Goal: Check status: Check status

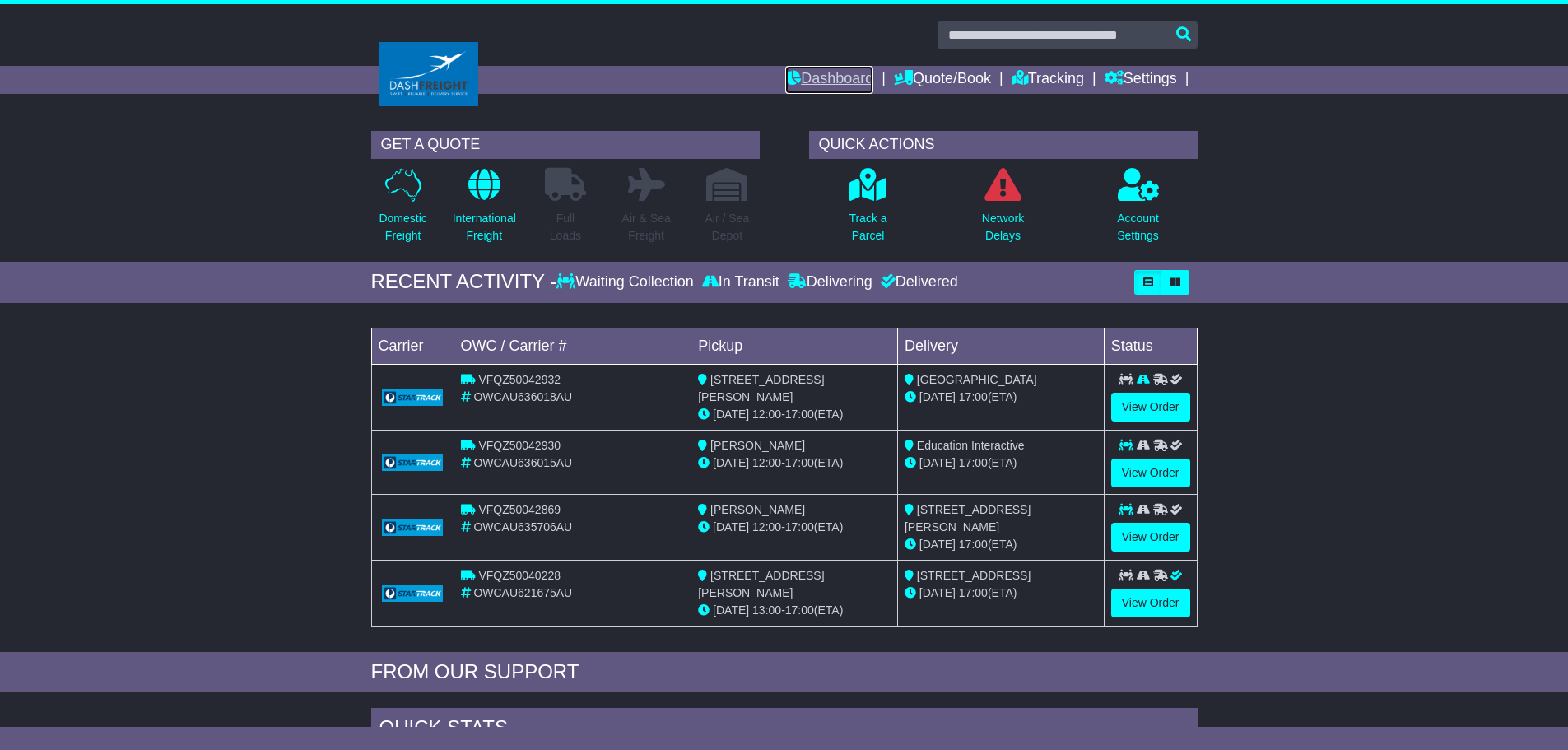
click at [818, 74] on link "Dashboard" at bounding box center [829, 79] width 88 height 28
click at [1128, 478] on link "View Order" at bounding box center [1151, 472] width 79 height 29
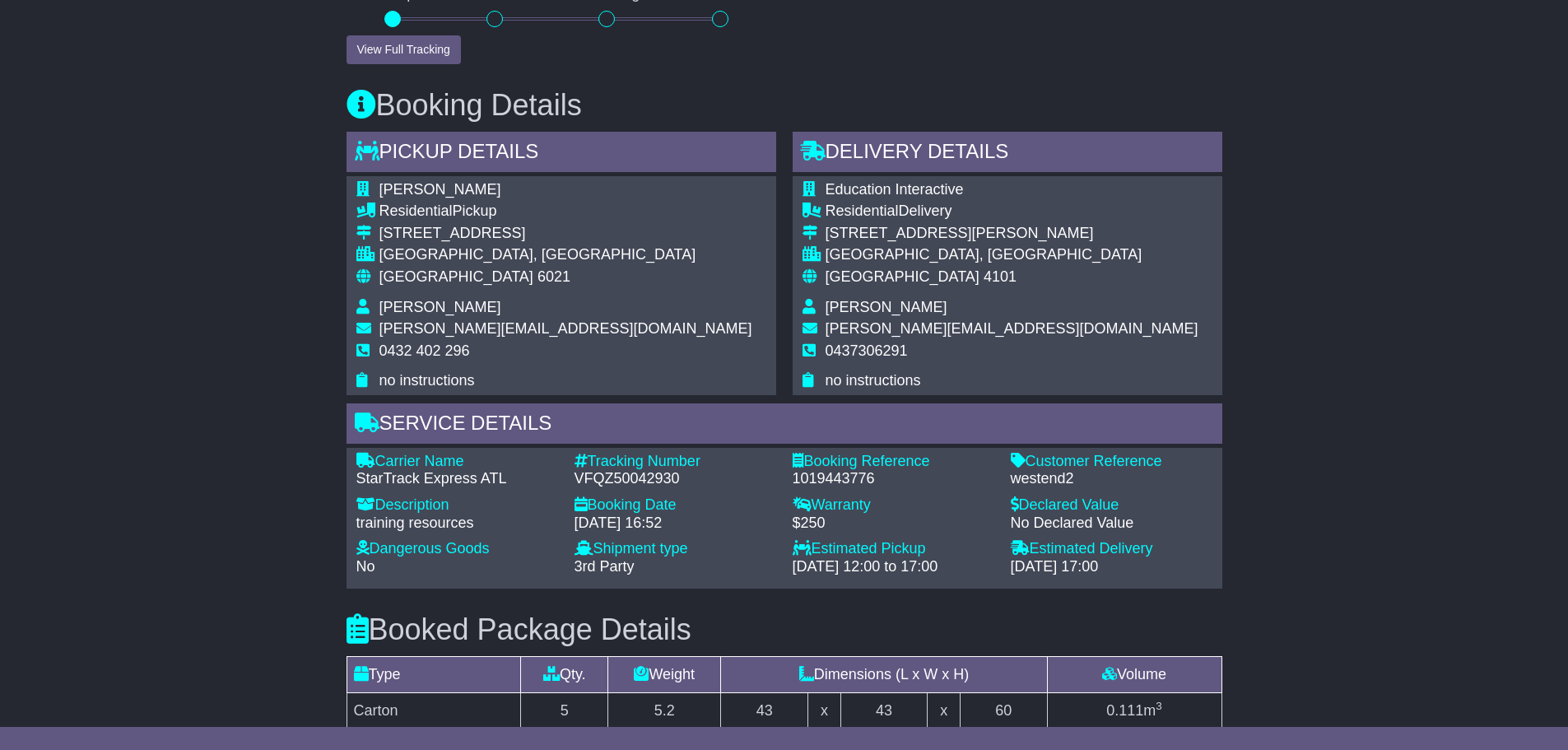
scroll to position [741, 0]
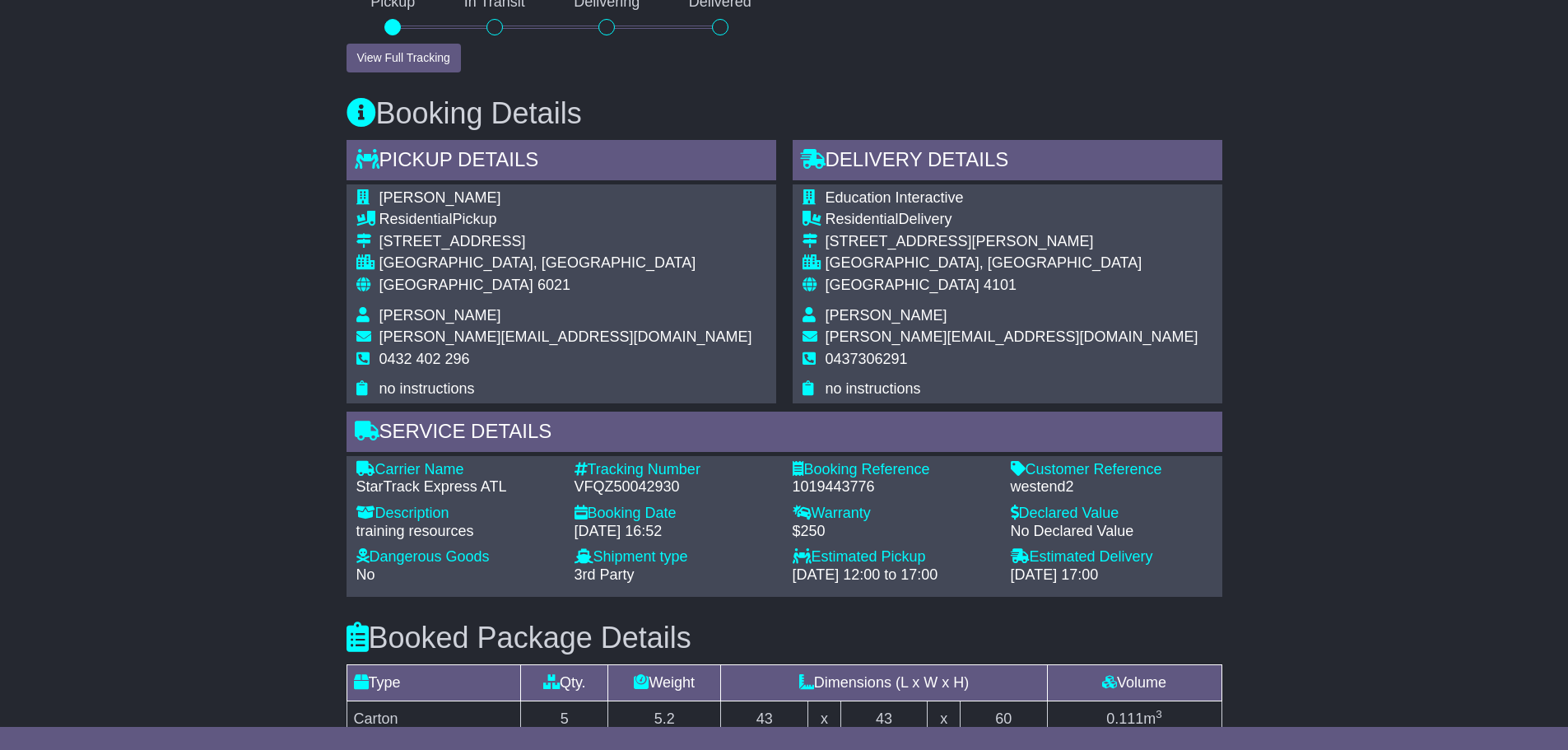
click at [612, 485] on div "VFQZ50042930" at bounding box center [675, 487] width 202 height 18
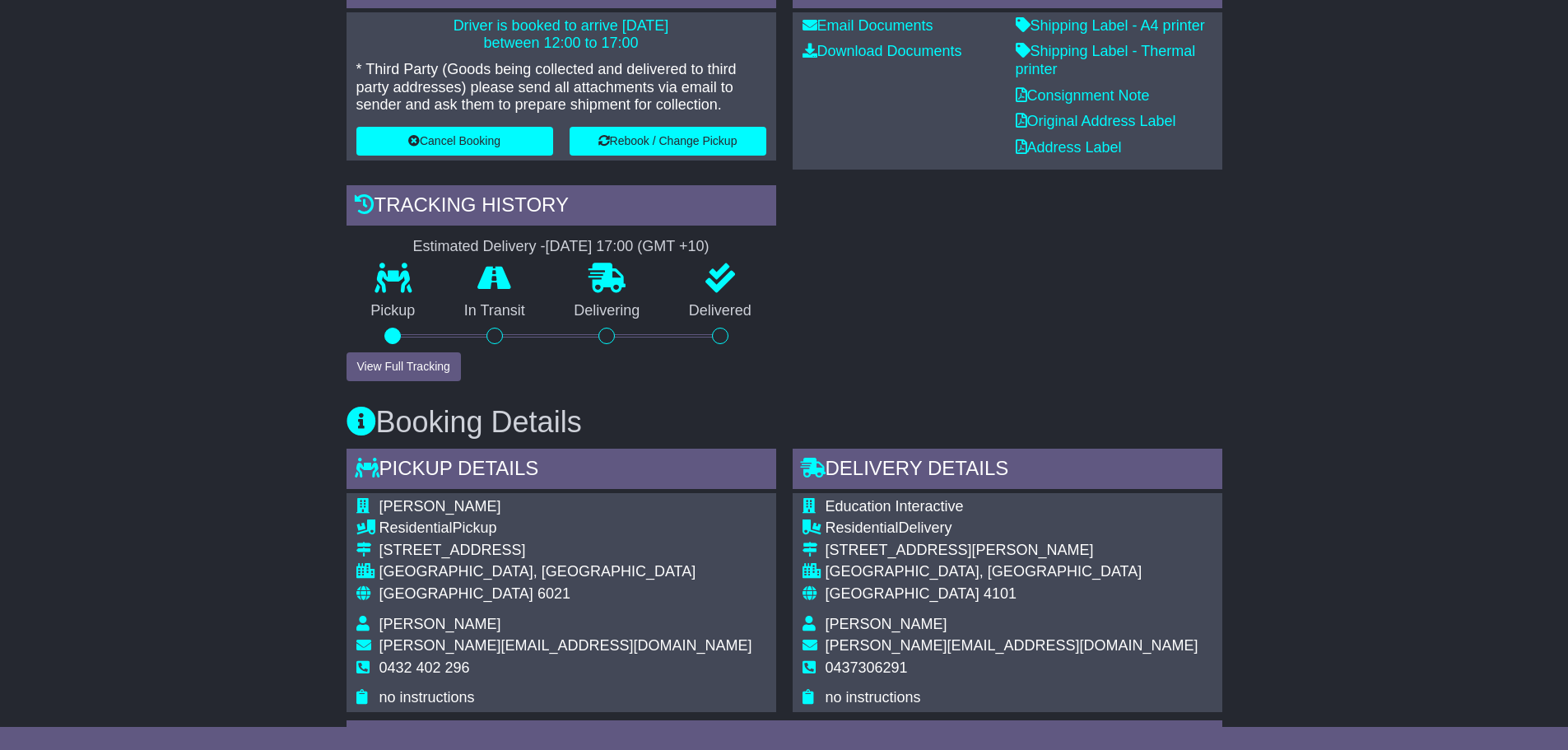
scroll to position [0, 0]
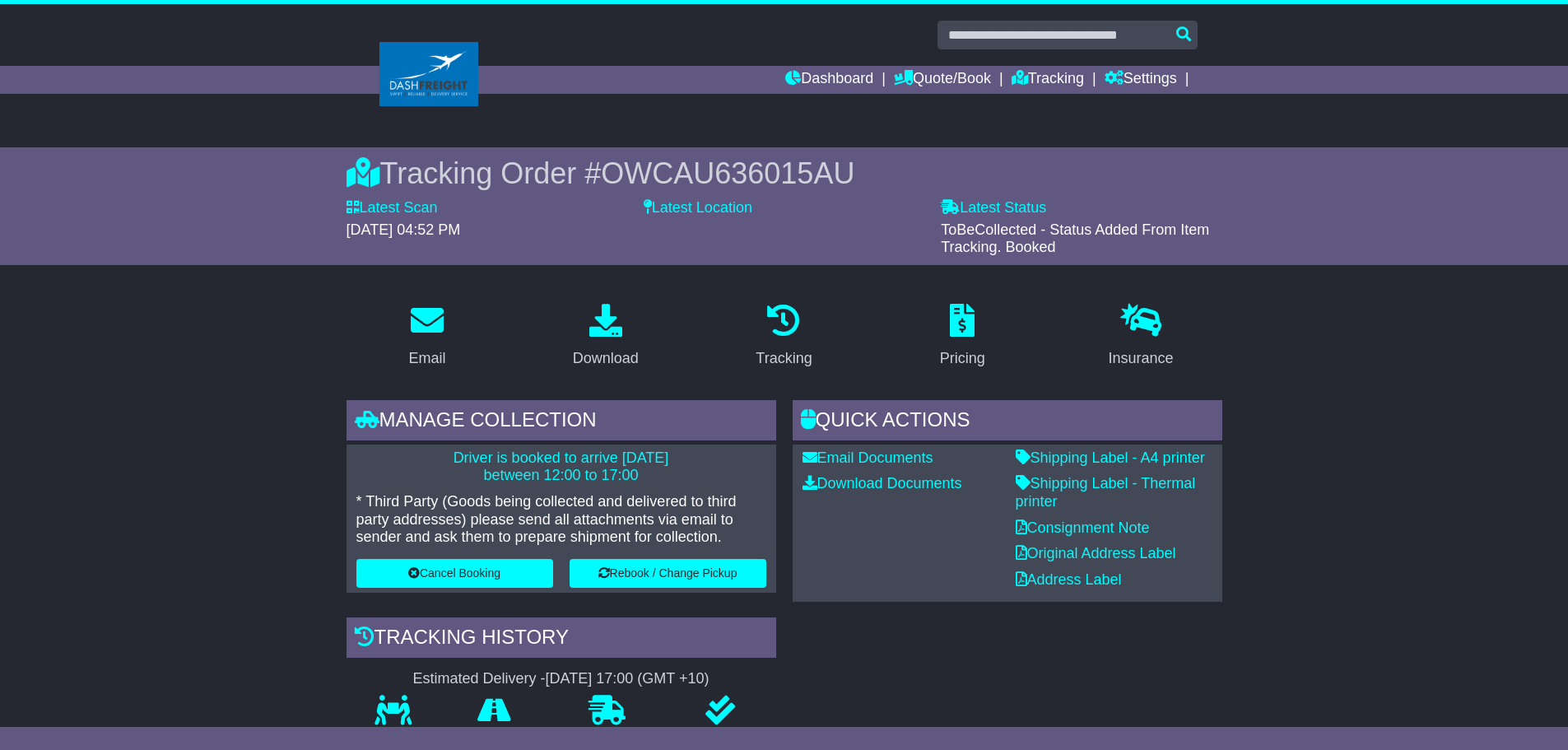
click at [712, 181] on span "OWCAU636015AU" at bounding box center [727, 173] width 253 height 34
copy span "OWCAU636015AU"
click at [808, 79] on link "Dashboard" at bounding box center [829, 79] width 88 height 28
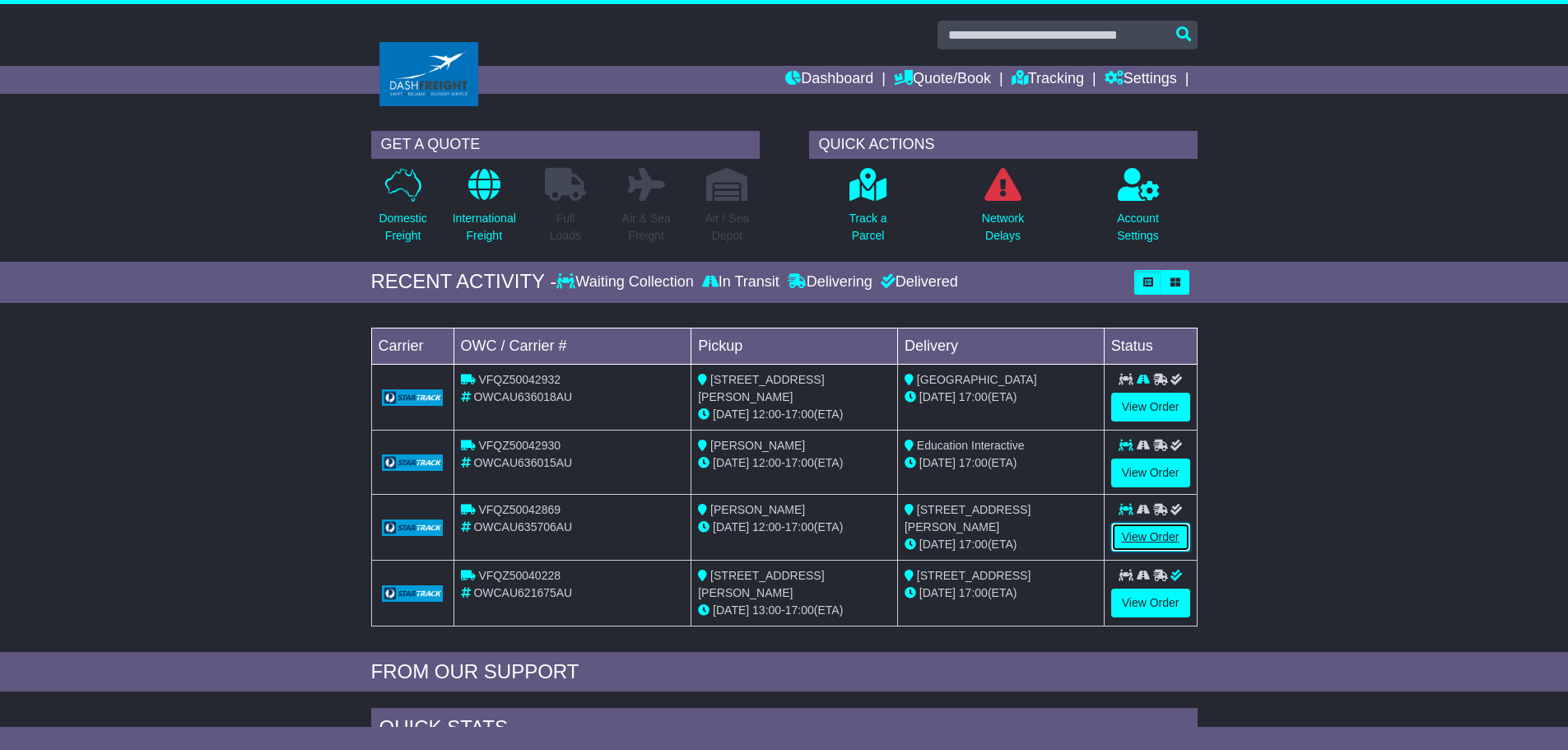
click at [1145, 540] on link "View Order" at bounding box center [1151, 537] width 79 height 29
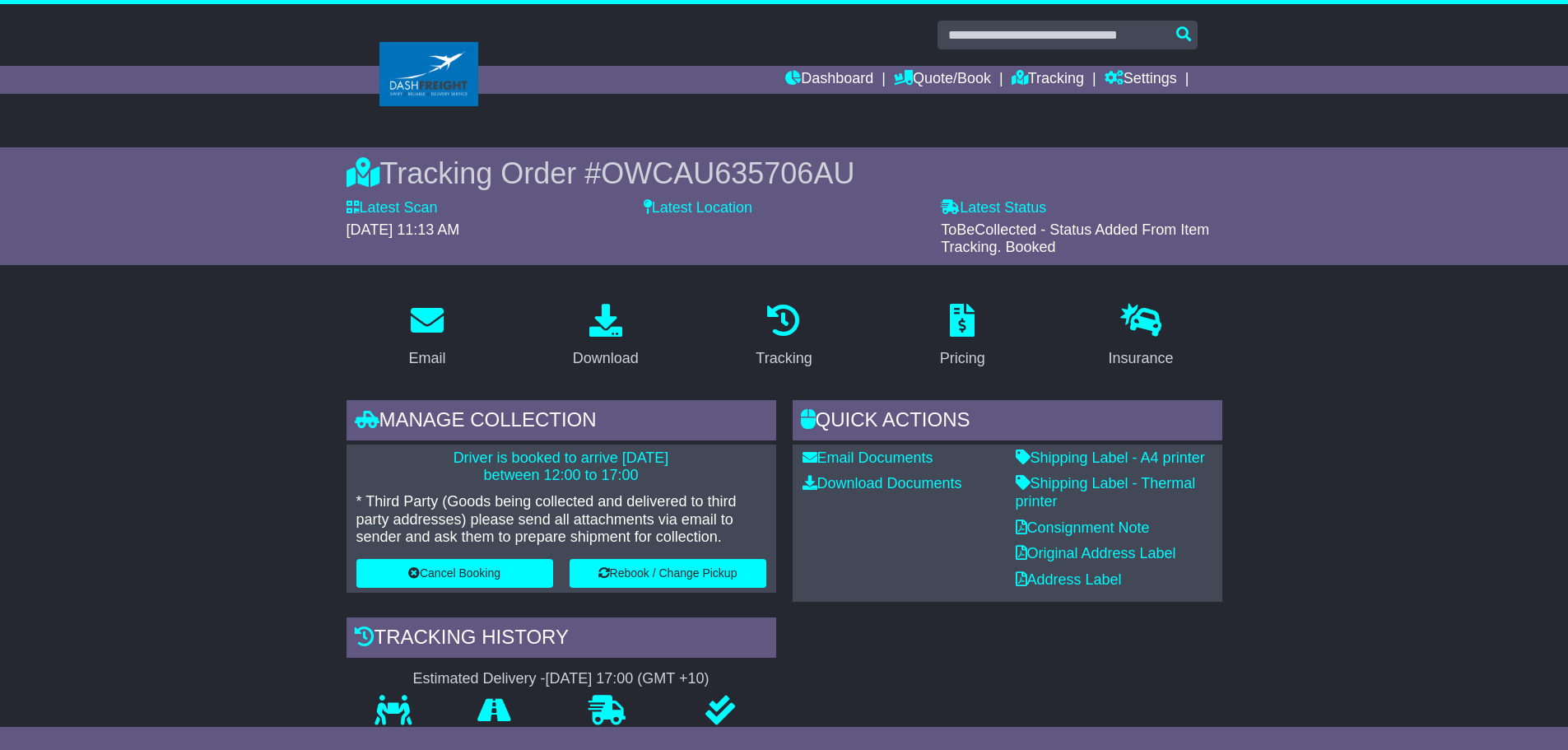
scroll to position [82, 0]
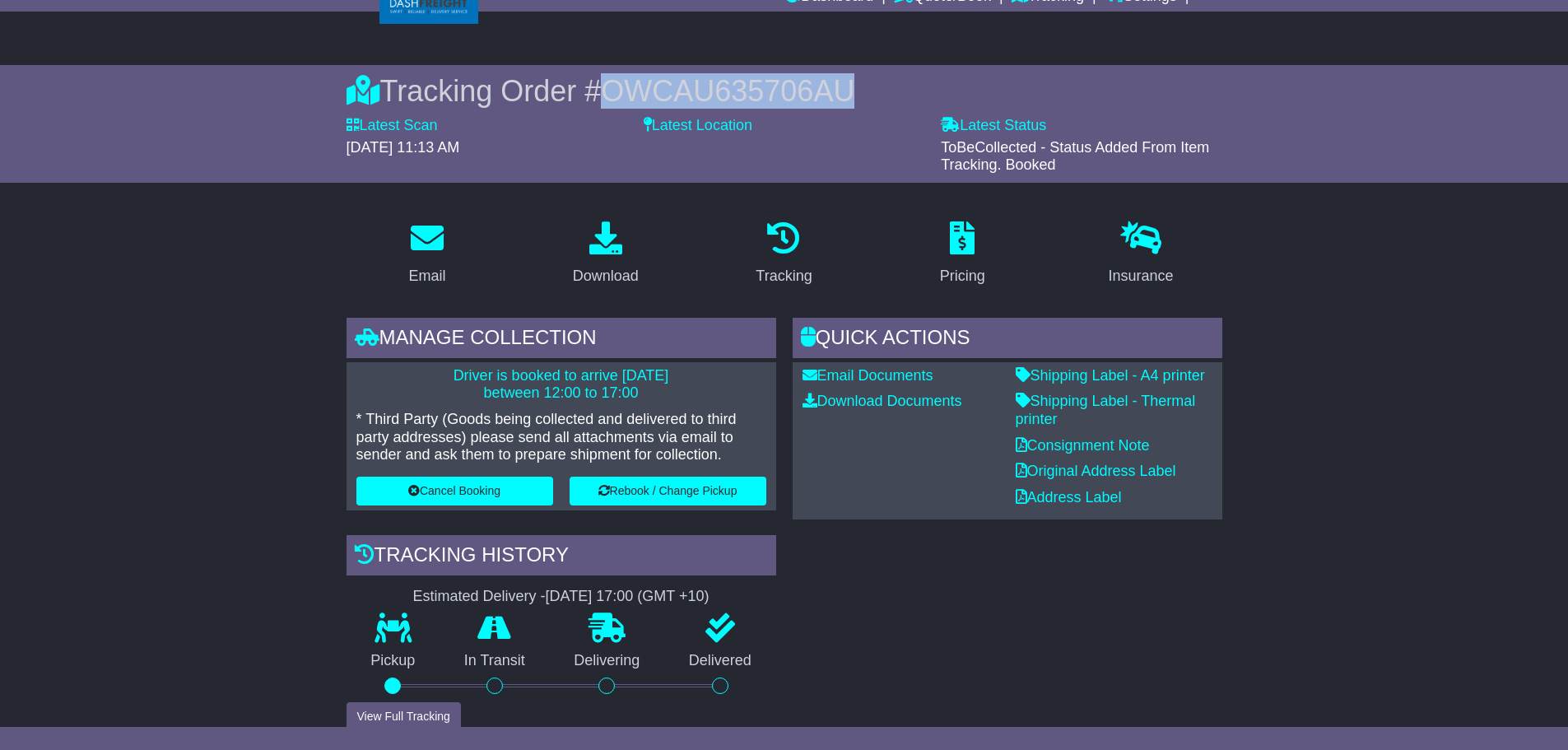
drag, startPoint x: 609, startPoint y: 89, endPoint x: 930, endPoint y: 98, distance: 321.1
click at [930, 98] on div "Tracking Order # OWCAU635706AU" at bounding box center [784, 91] width 876 height 36
copy span "OWCAU635706AU"
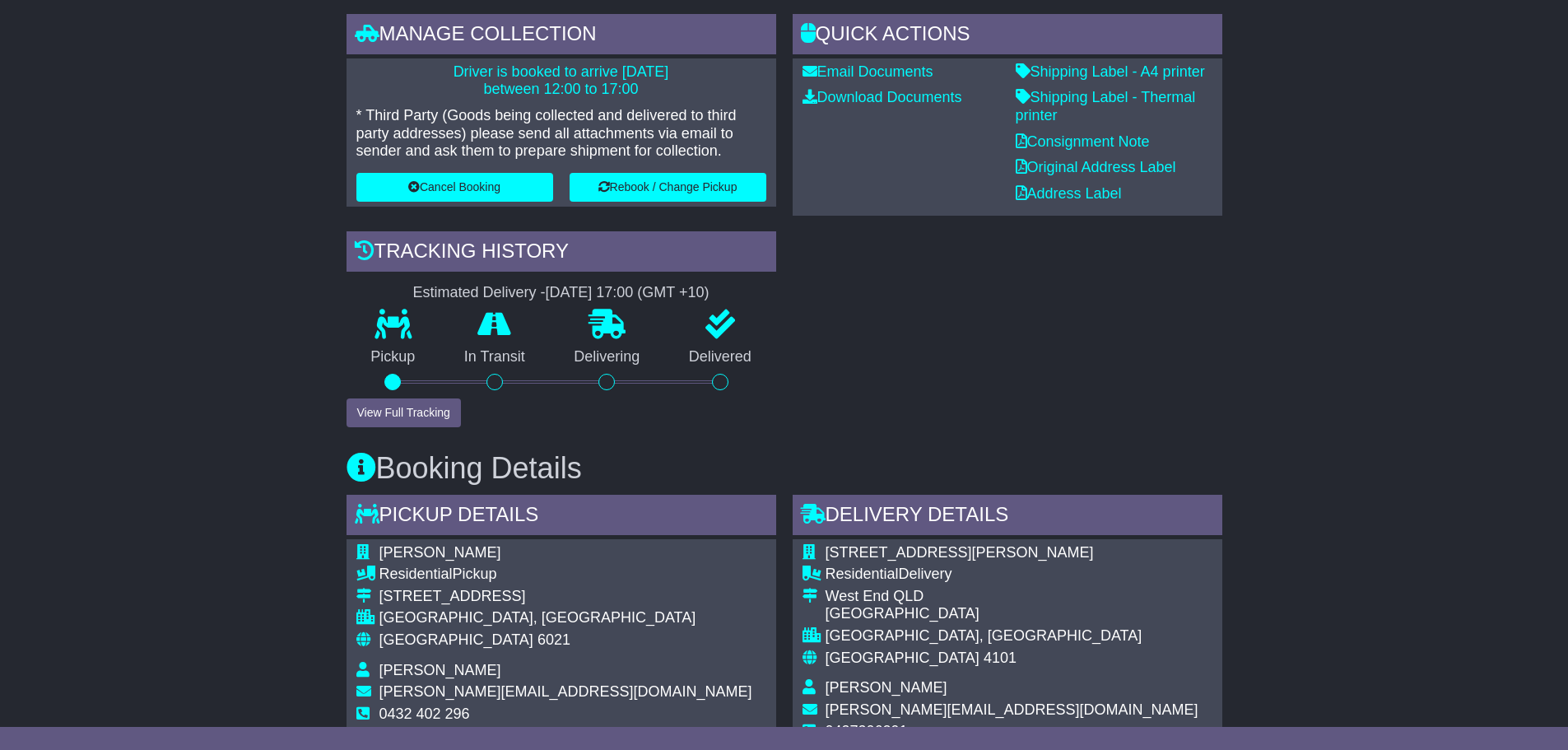
scroll to position [0, 0]
